Goal: Task Accomplishment & Management: Manage account settings

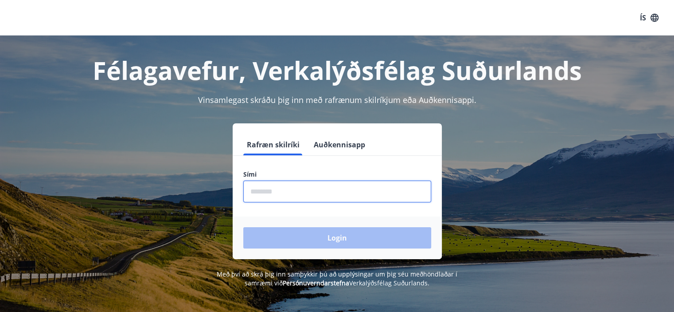
click at [264, 188] on input "phone" at bounding box center [337, 191] width 188 height 22
type input "********"
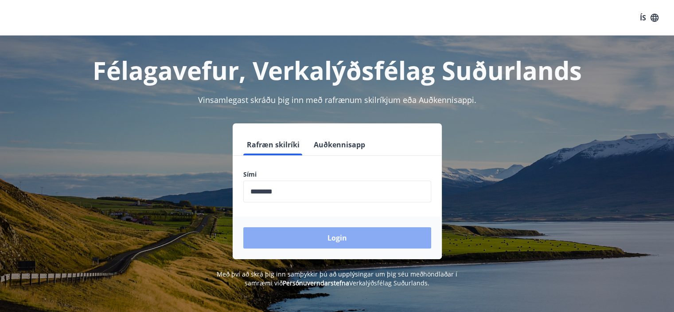
click at [332, 243] on button "Login" at bounding box center [337, 237] width 188 height 21
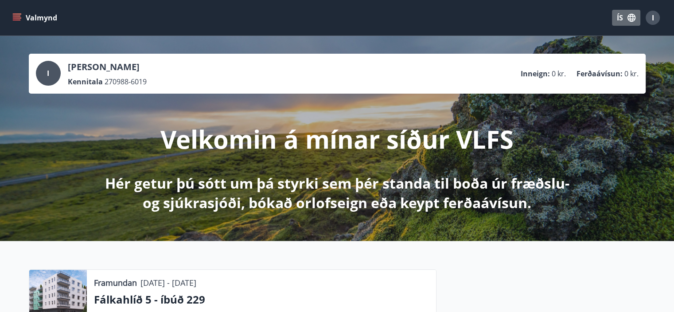
click at [618, 20] on button "ÍS" at bounding box center [626, 18] width 28 height 16
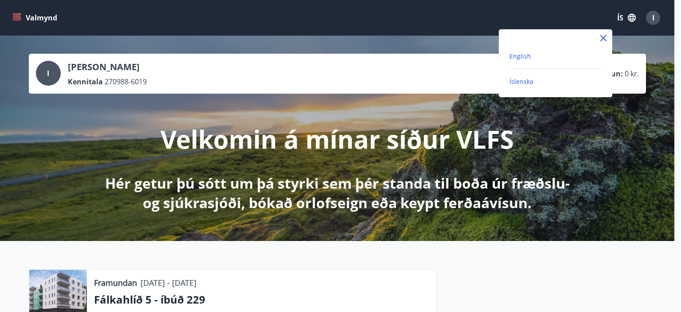
click at [519, 57] on span "English" at bounding box center [520, 56] width 22 height 8
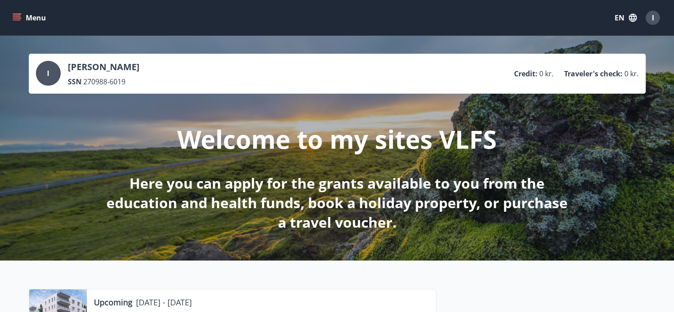
click at [18, 17] on icon "menu" at bounding box center [16, 17] width 9 height 9
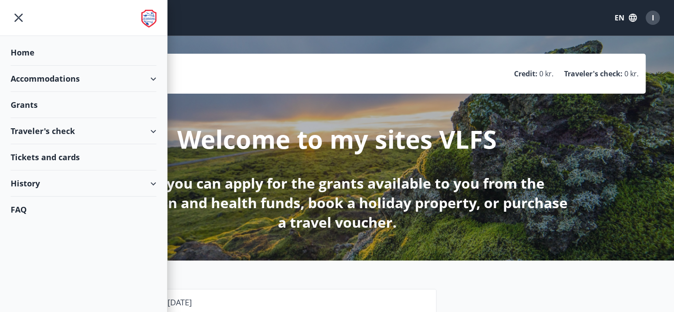
click at [38, 78] on div "Accommodations" at bounding box center [84, 79] width 146 height 26
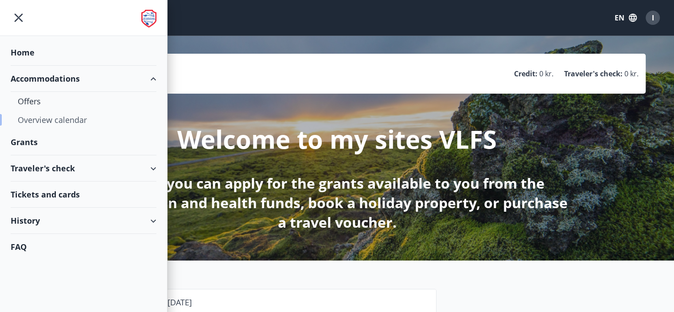
click at [72, 118] on div "Overview calendar" at bounding box center [84, 119] width 132 height 19
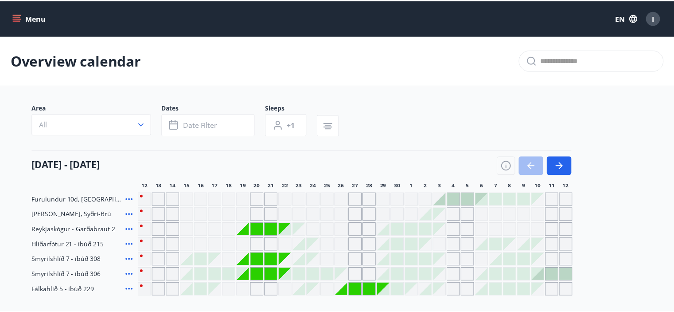
scroll to position [67, 0]
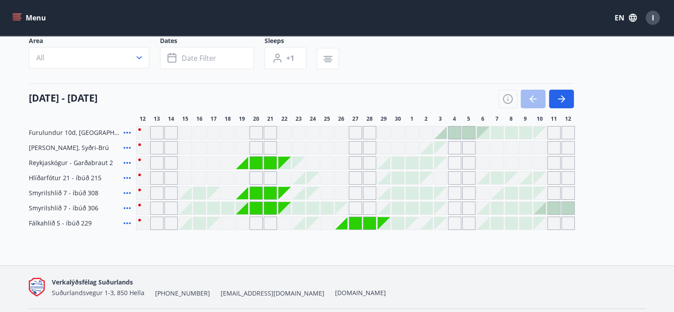
click at [246, 196] on div "Grey days are not available" at bounding box center [242, 193] width 12 height 12
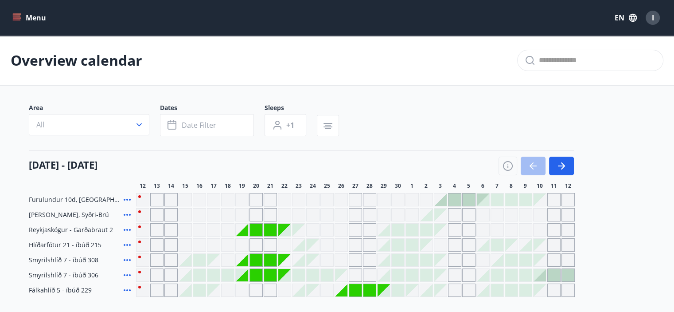
click at [16, 17] on icon "menu" at bounding box center [18, 17] width 10 height 1
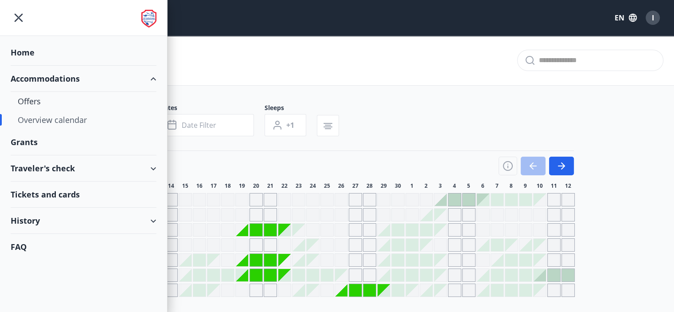
click at [40, 219] on div "History" at bounding box center [84, 220] width 146 height 26
click at [153, 221] on div "History" at bounding box center [83, 220] width 167 height 26
click at [42, 262] on div "Home Accommodations Offers Overview calendar Grants Traveler's check Tickets an…" at bounding box center [84, 156] width 168 height 312
click at [32, 222] on div "History" at bounding box center [84, 220] width 146 height 26
click at [38, 261] on div "Bookings" at bounding box center [84, 261] width 132 height 19
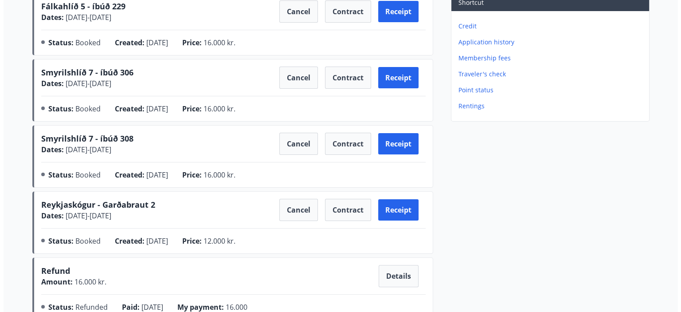
scroll to position [139, 0]
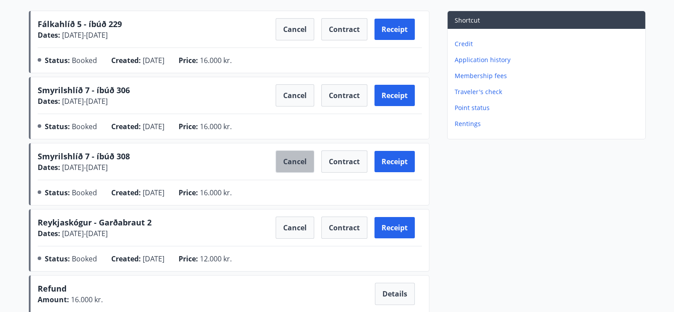
click at [293, 159] on button "Cancel" at bounding box center [295, 161] width 39 height 22
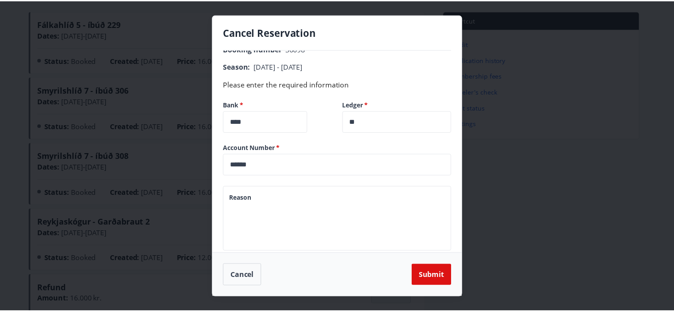
scroll to position [39, 0]
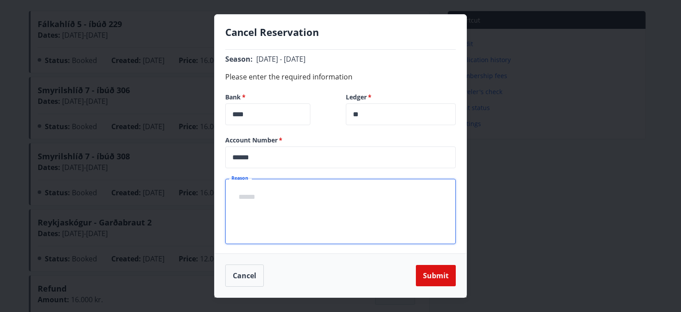
click at [238, 206] on textarea "Reason" at bounding box center [340, 211] width 218 height 51
type textarea "*"
type textarea "**********"
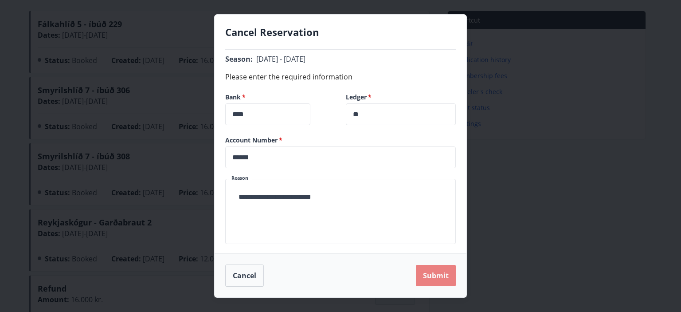
click at [433, 275] on button "Submit" at bounding box center [436, 275] width 40 height 21
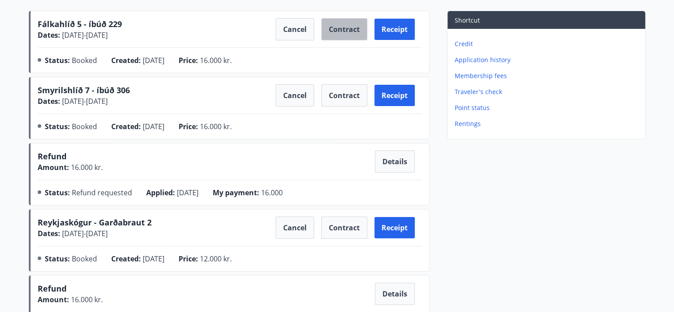
click at [336, 31] on button "Contract" at bounding box center [344, 29] width 46 height 22
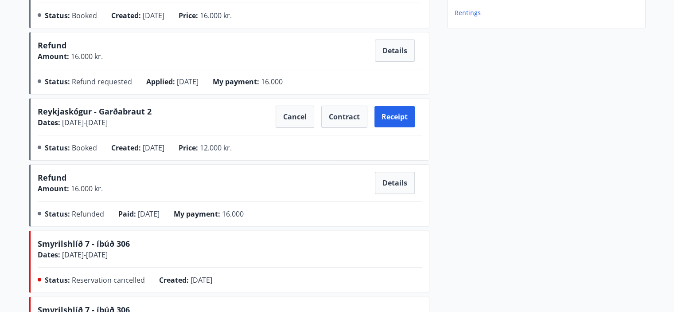
scroll to position [254, 0]
